Goal: Information Seeking & Learning: Learn about a topic

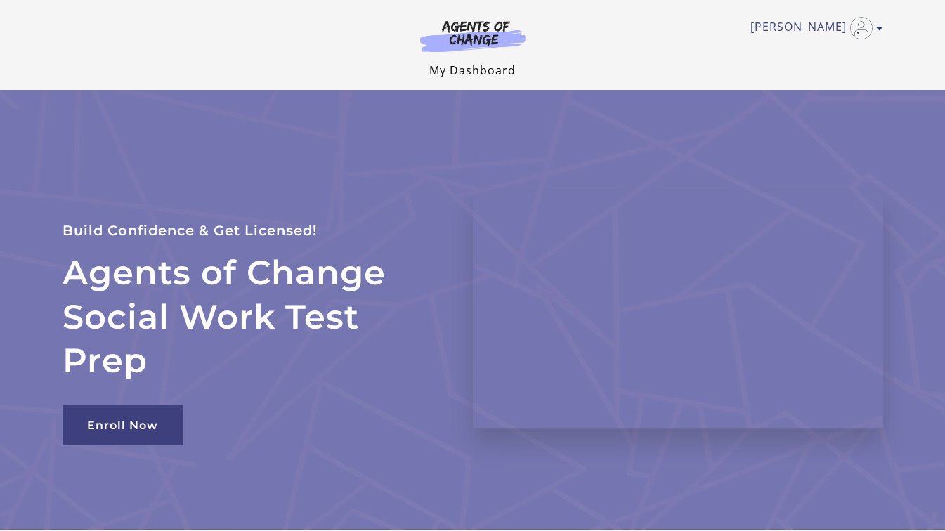
click at [498, 73] on link "My Dashboard" at bounding box center [472, 70] width 86 height 15
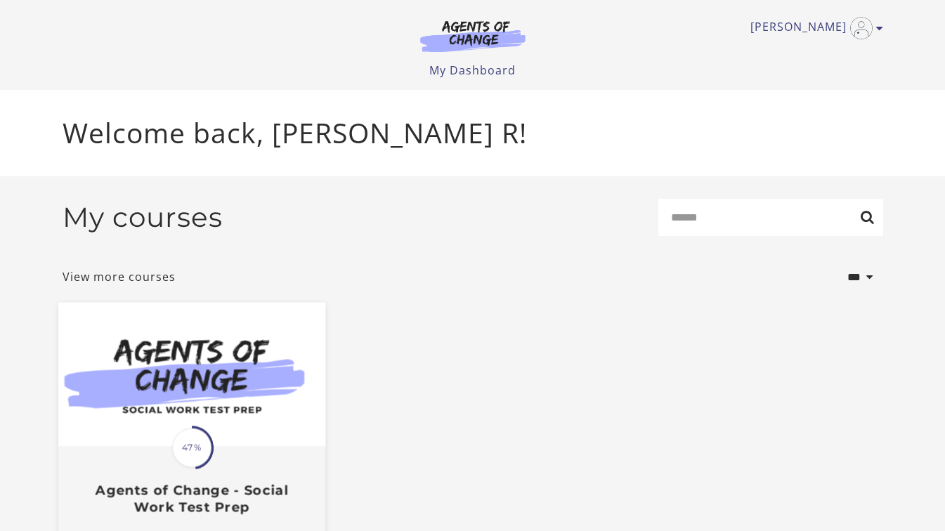
click at [169, 424] on img at bounding box center [191, 375] width 267 height 144
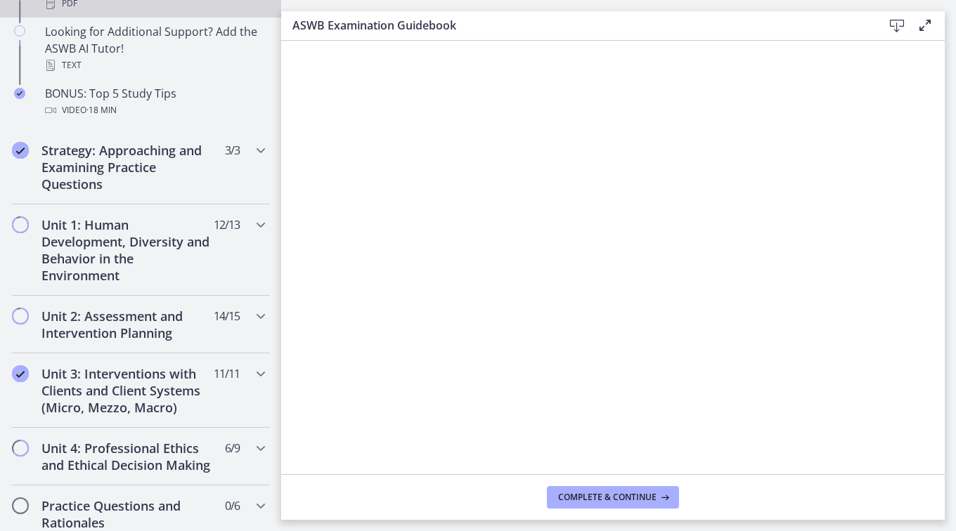
scroll to position [814, 0]
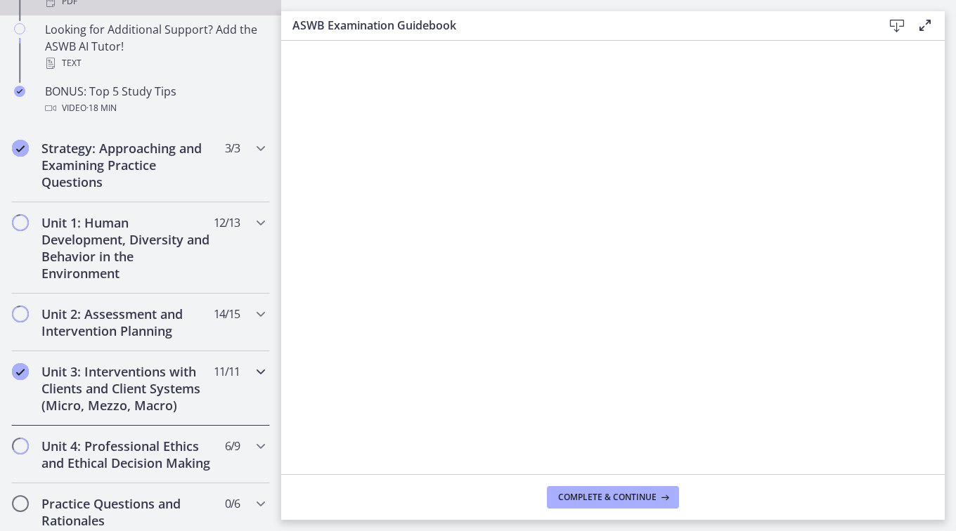
click at [115, 370] on h2 "Unit 3: Interventions with Clients and Client Systems (Micro, Mezzo, Macro)" at bounding box center [126, 388] width 171 height 51
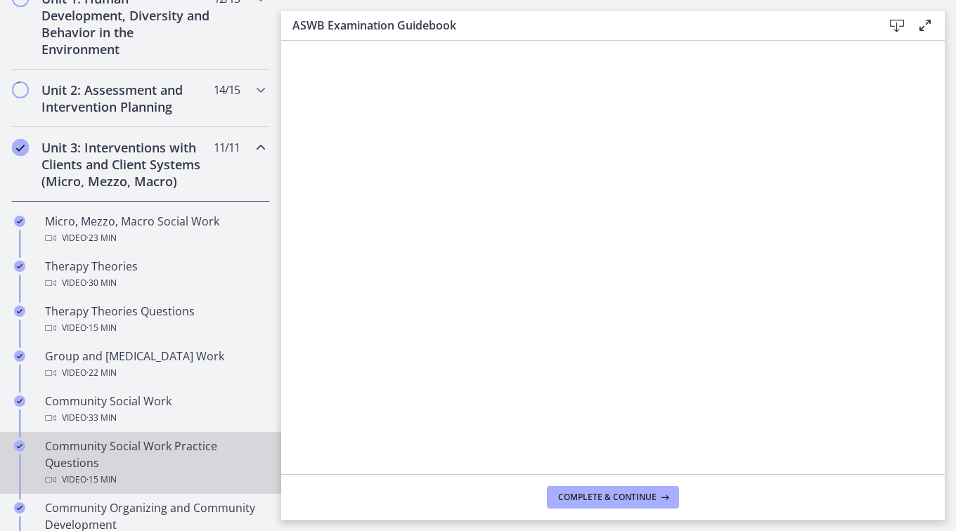
scroll to position [391, 0]
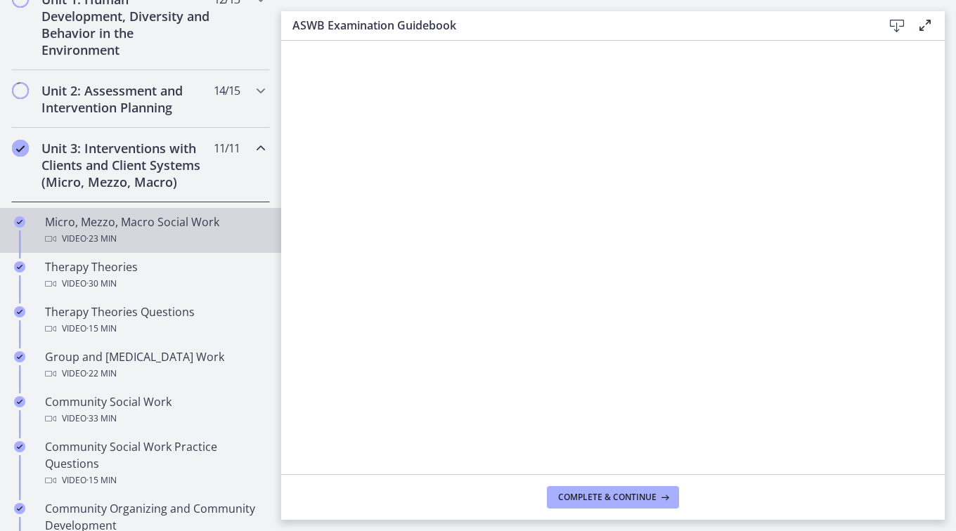
click at [107, 230] on div "Micro, Mezzo, Macro Social Work Video · 23 min" at bounding box center [154, 231] width 219 height 34
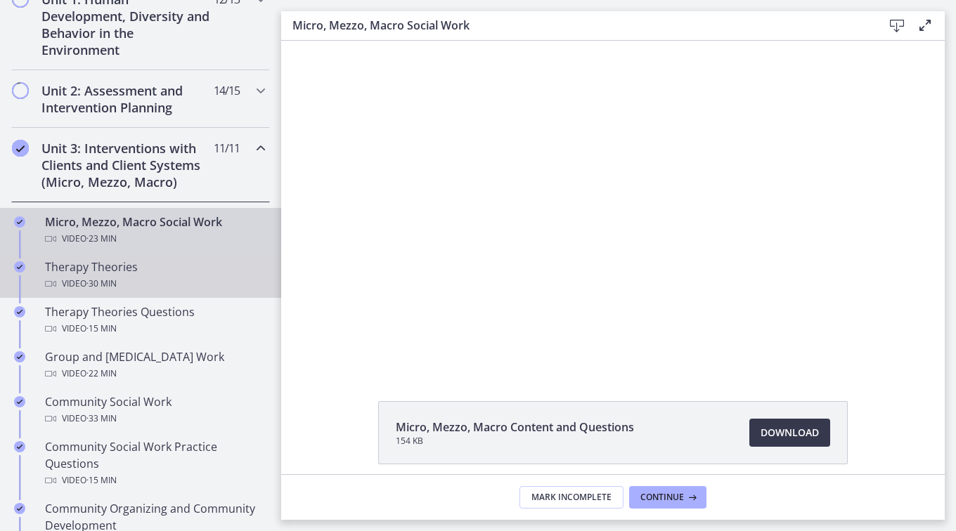
click at [98, 275] on span "· 30 min" at bounding box center [101, 283] width 30 height 17
